Goal: Information Seeking & Learning: Learn about a topic

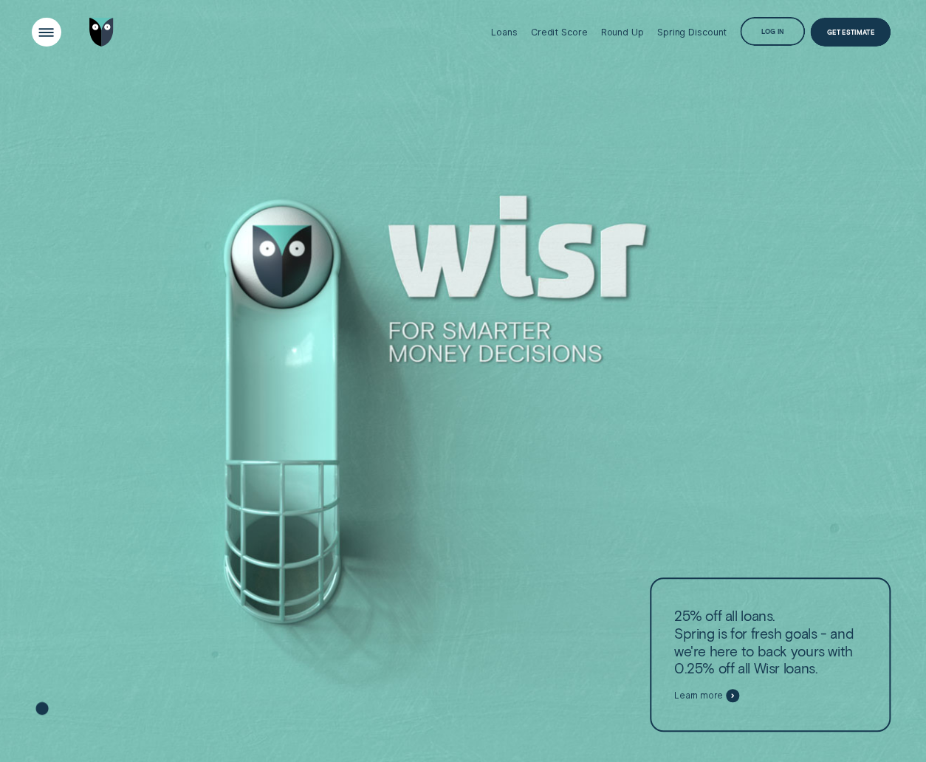
click at [43, 31] on div "Open Menu" at bounding box center [46, 31] width 41 height 41
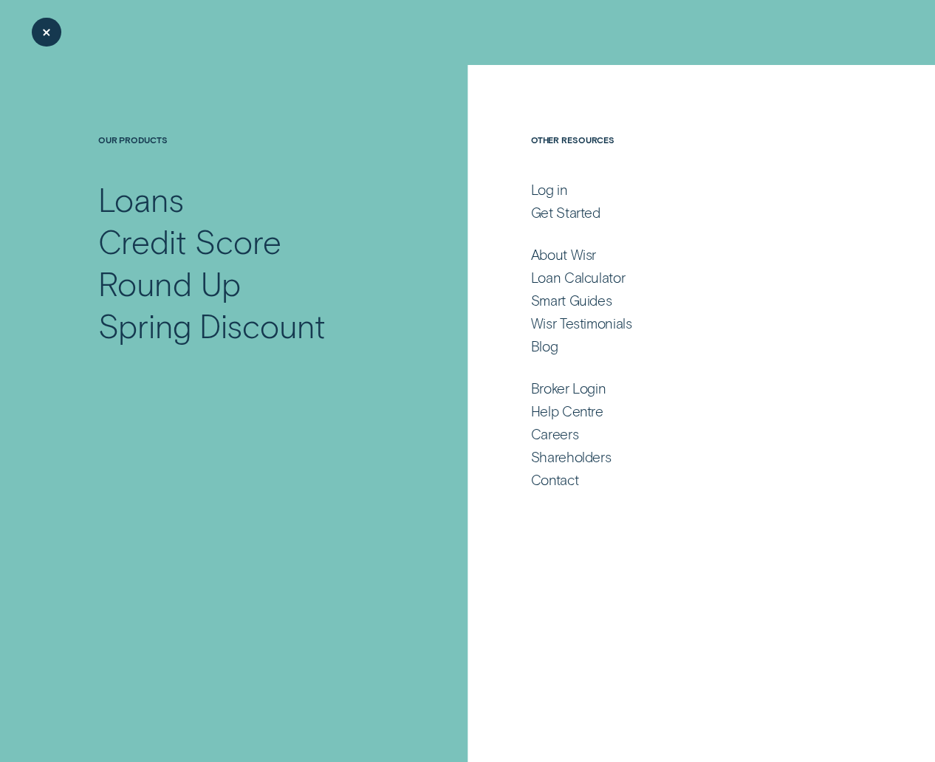
click at [426, 276] on div "Our Products Loans Credit Score Round Up Spring Discount" at bounding box center [248, 240] width 437 height 213
click at [55, 44] on div "Close Menu" at bounding box center [47, 33] width 30 height 30
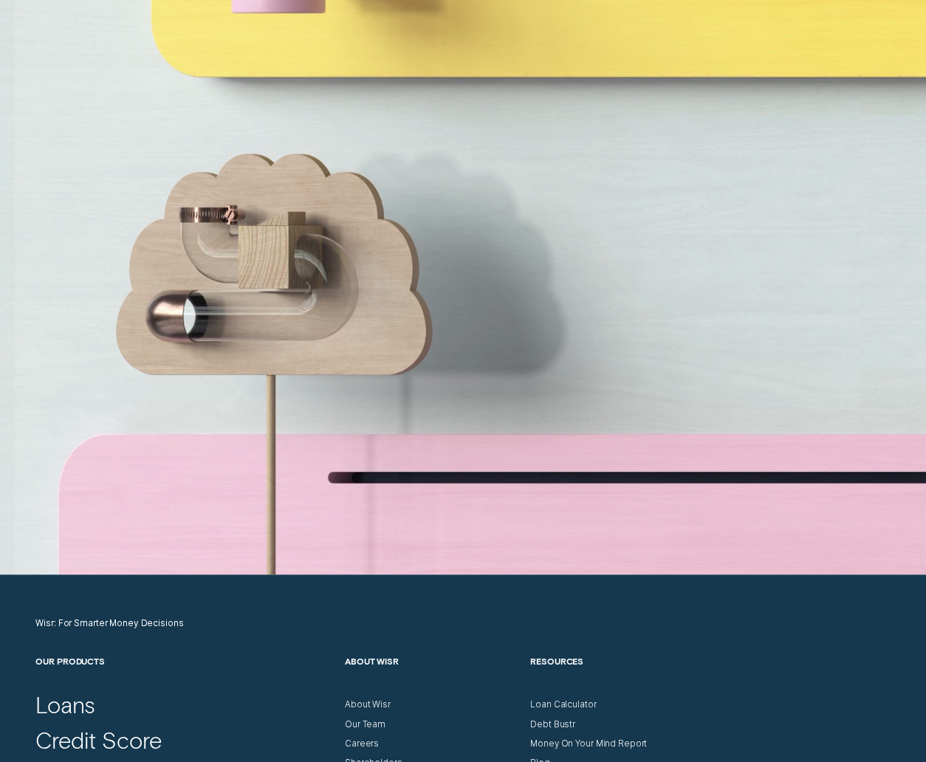
scroll to position [4273, 0]
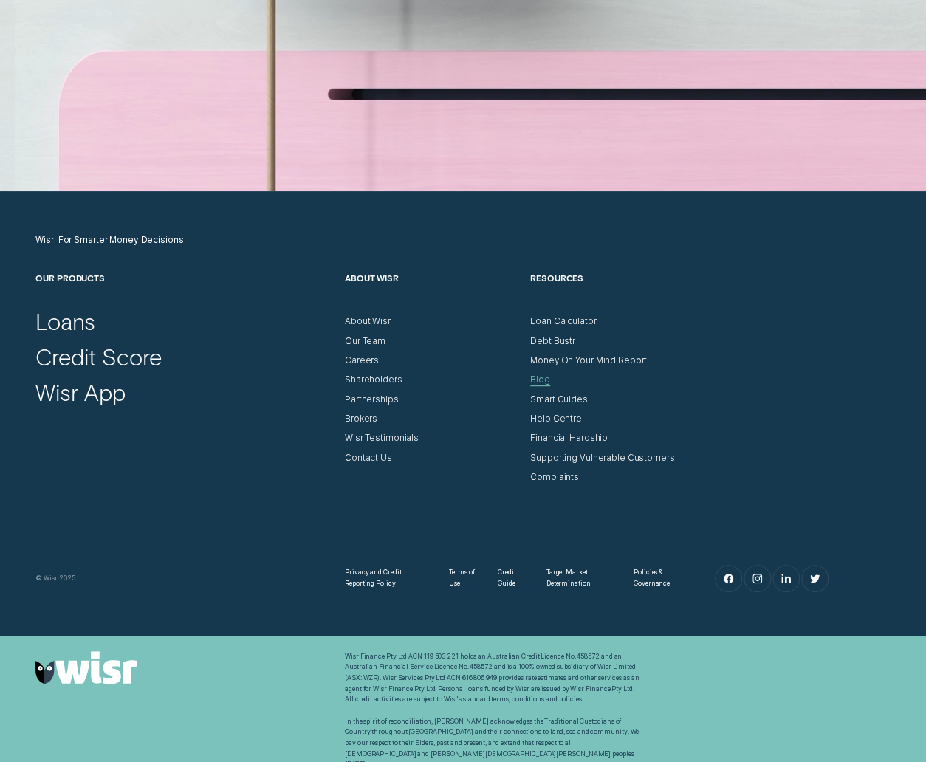
click at [535, 377] on div "Blog" at bounding box center [540, 379] width 20 height 11
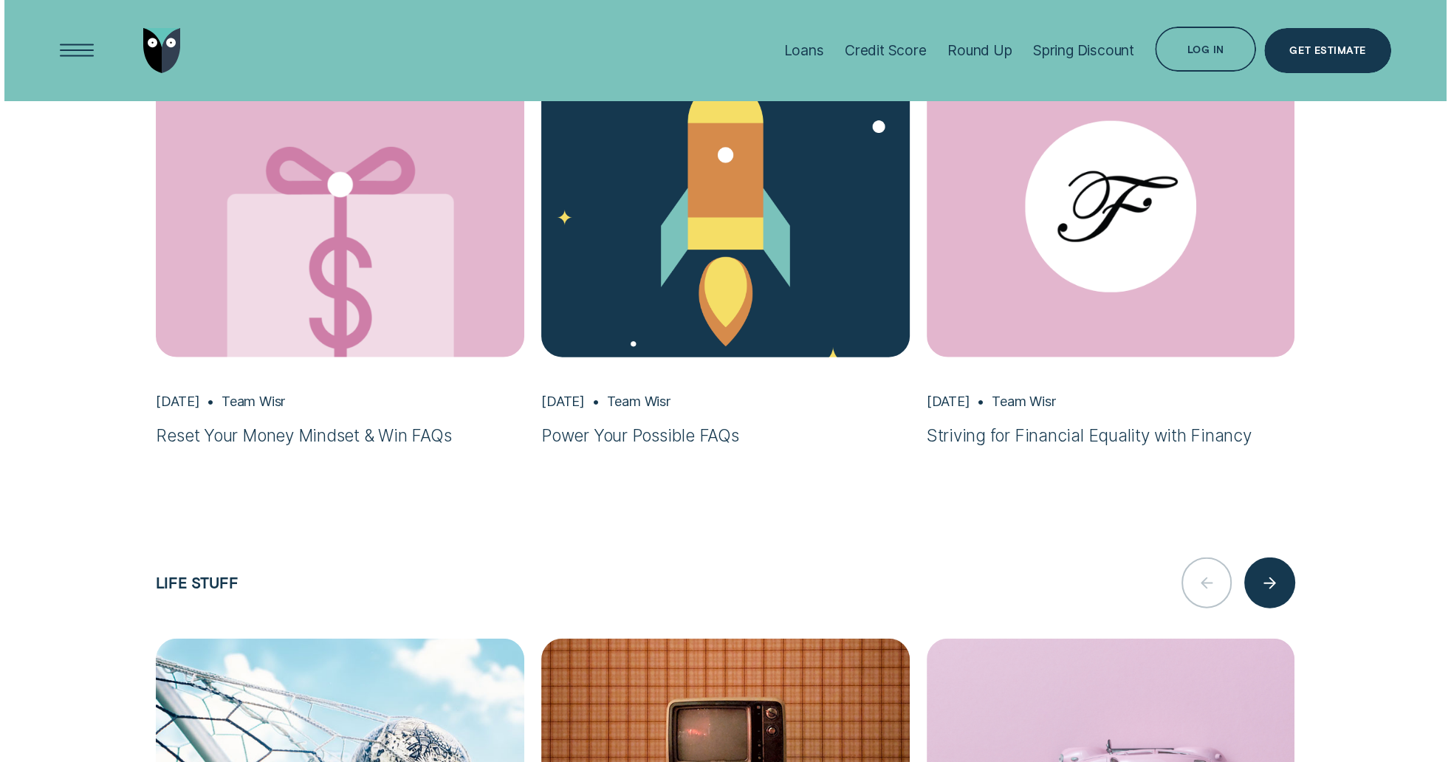
scroll to position [2455, 0]
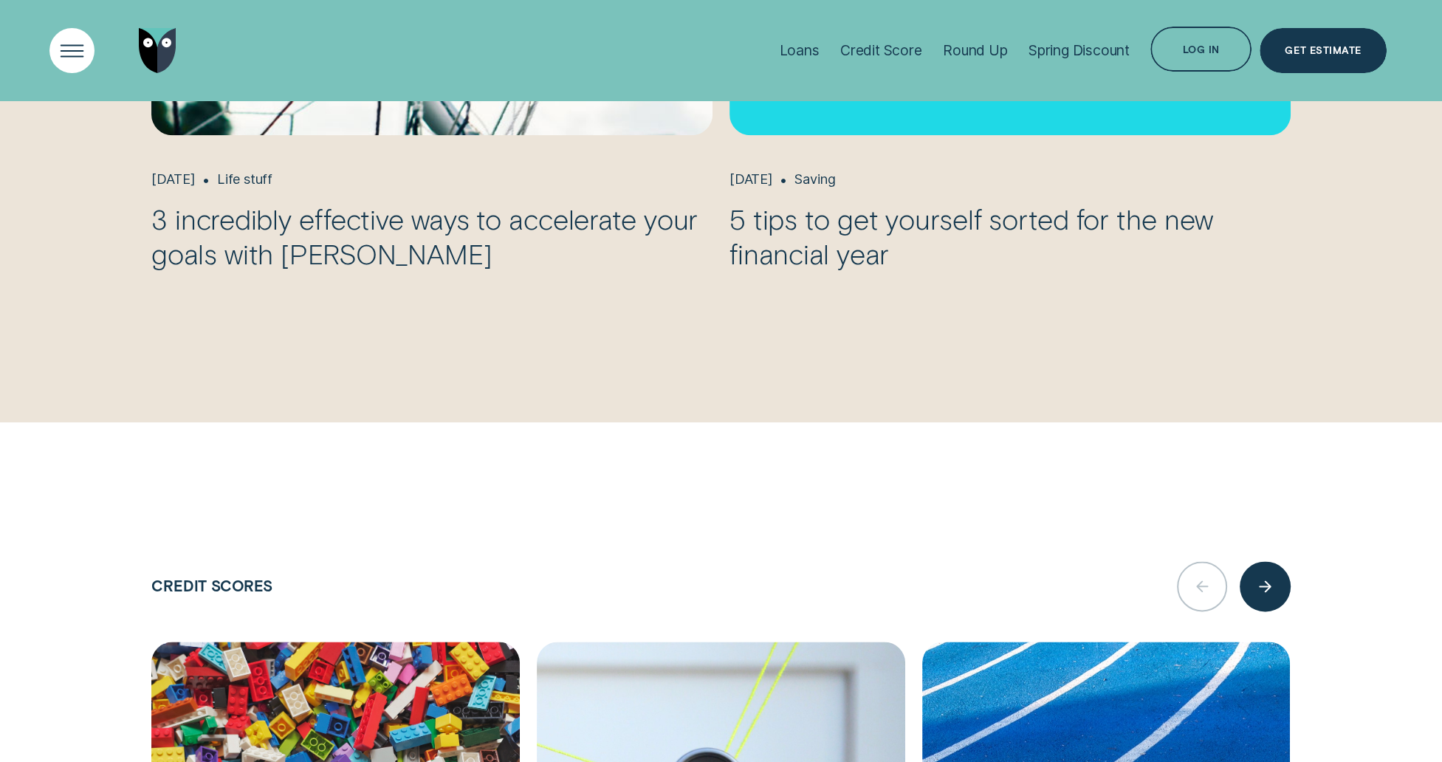
click at [82, 47] on div "Open Menu" at bounding box center [72, 50] width 64 height 64
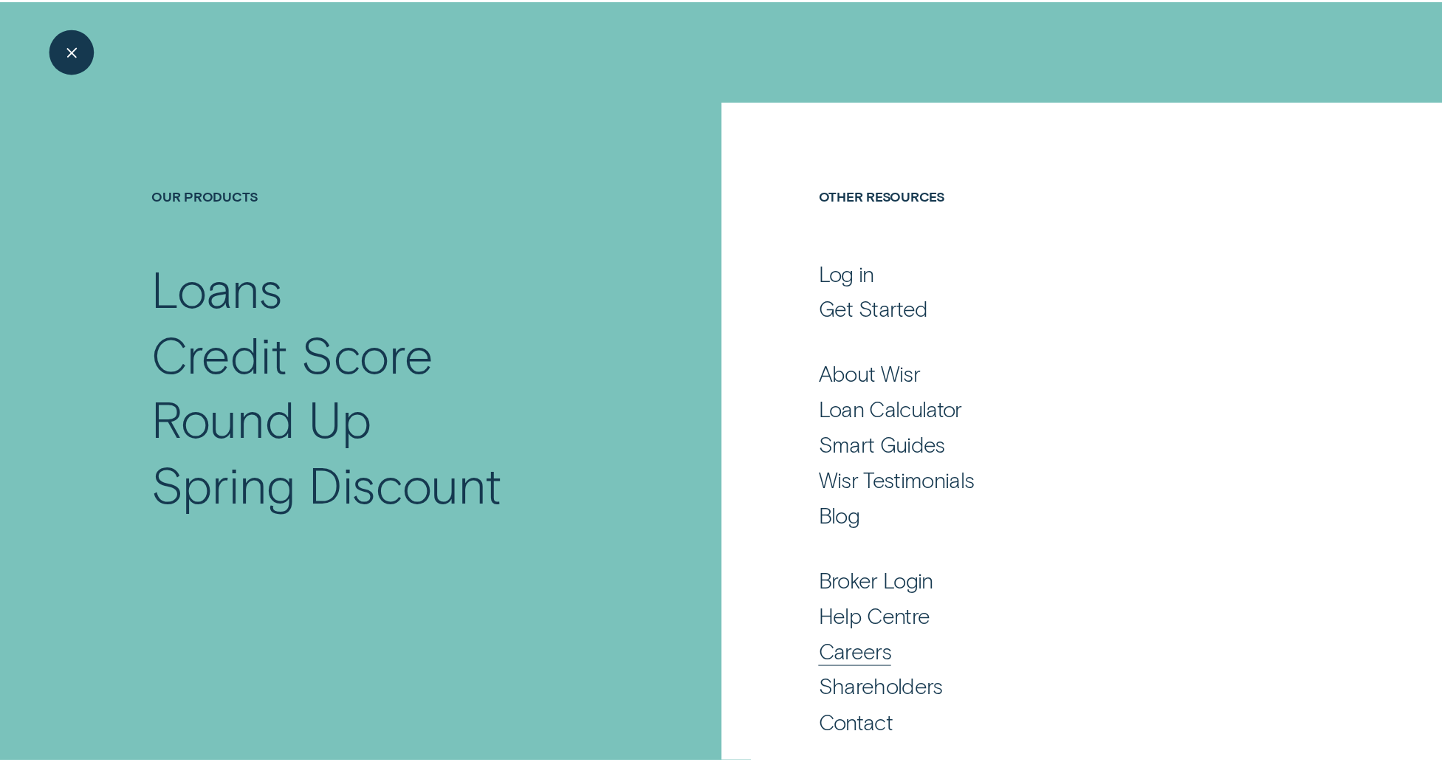
scroll to position [27, 0]
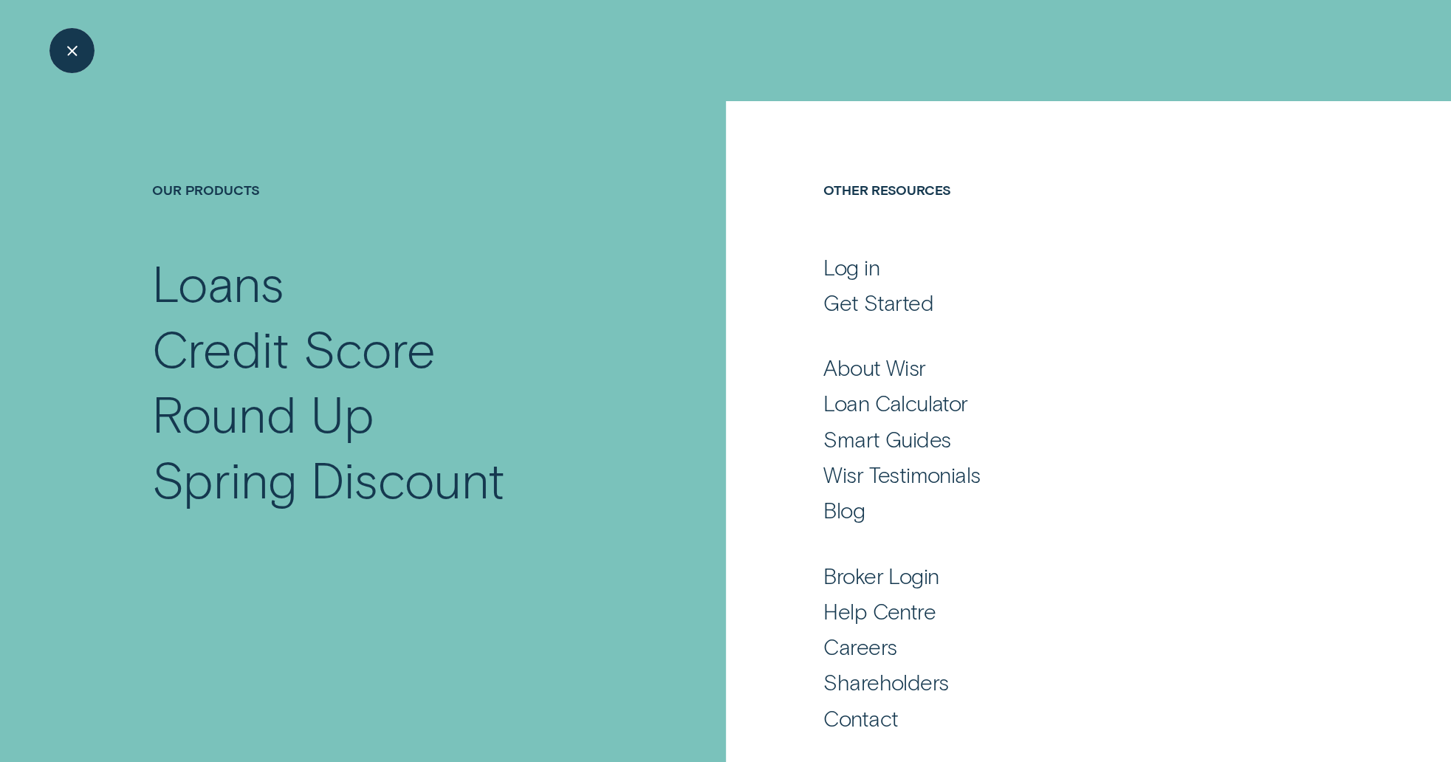
click at [77, 64] on div "Close Menu" at bounding box center [72, 50] width 64 height 64
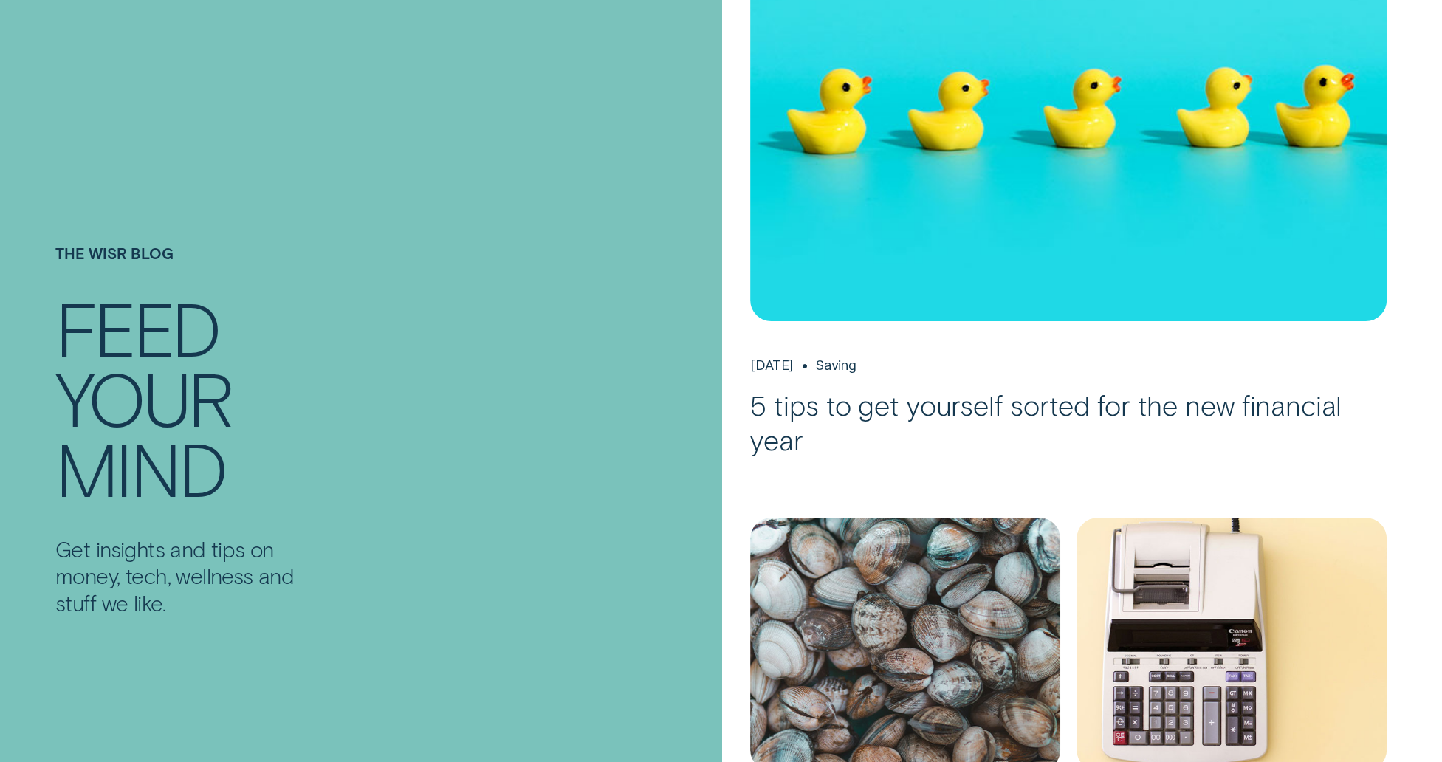
scroll to position [0, 0]
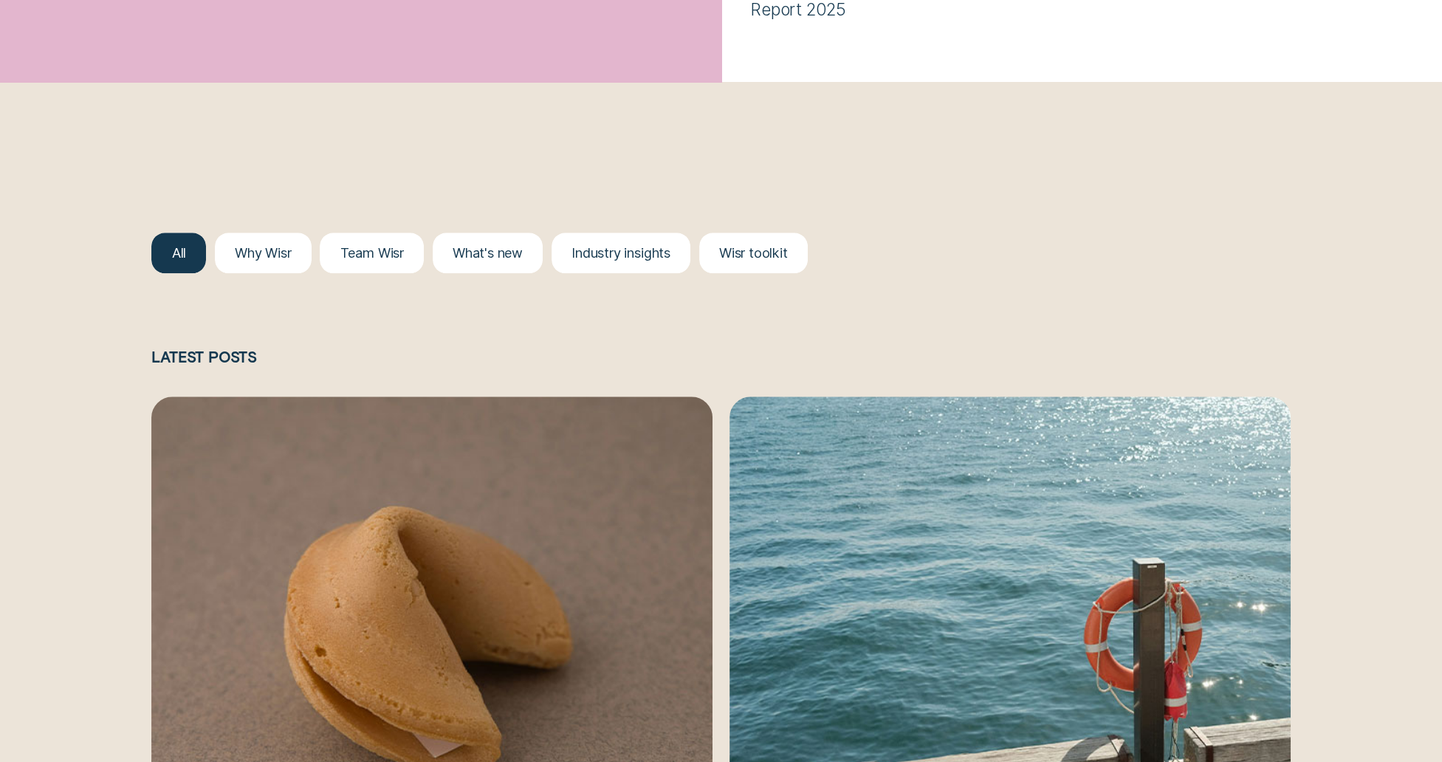
scroll to position [2003, 0]
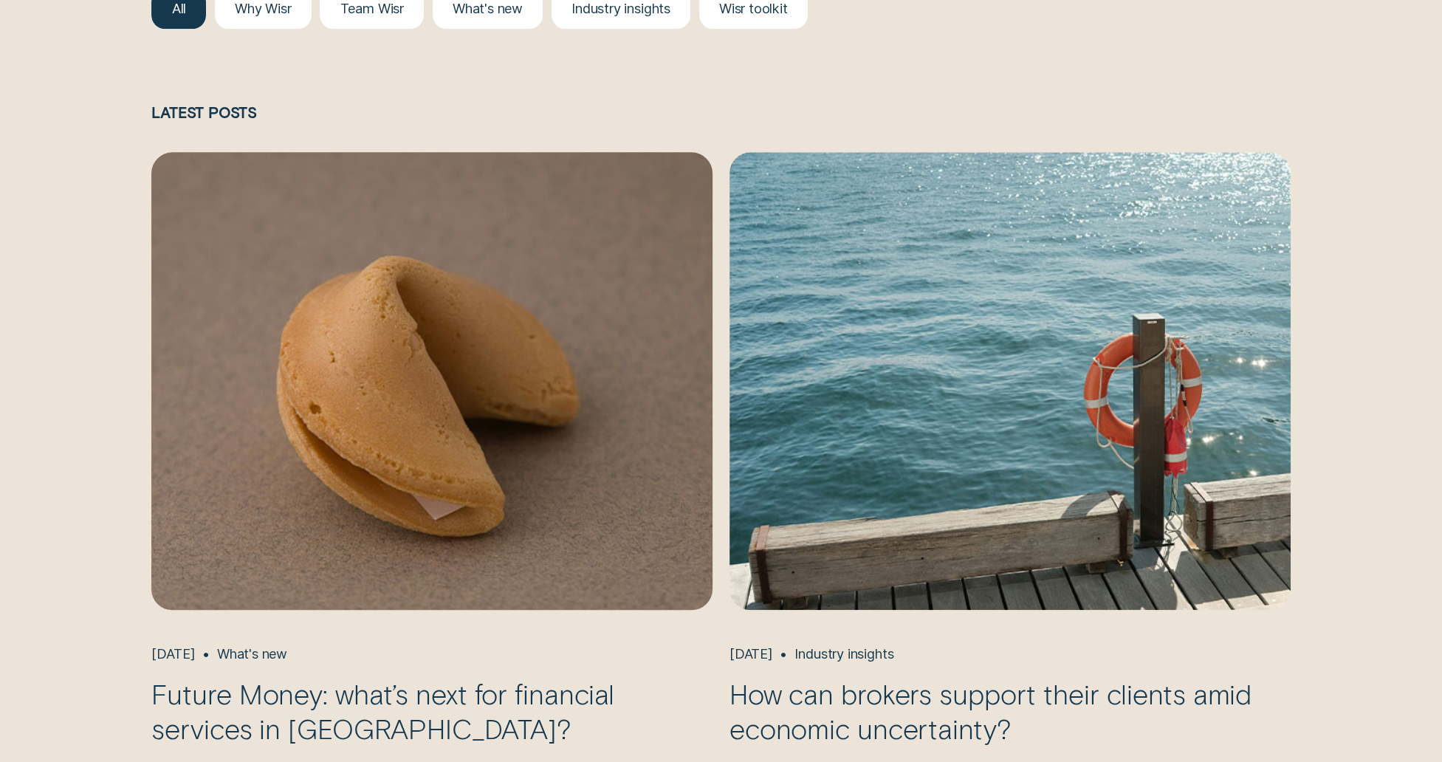
click at [558, 542] on img "Future Money: what’s next for financial services in Australia?, May 21 What's n…" at bounding box center [431, 380] width 589 height 481
